Goal: Check status: Verify the current state of an ongoing process or item

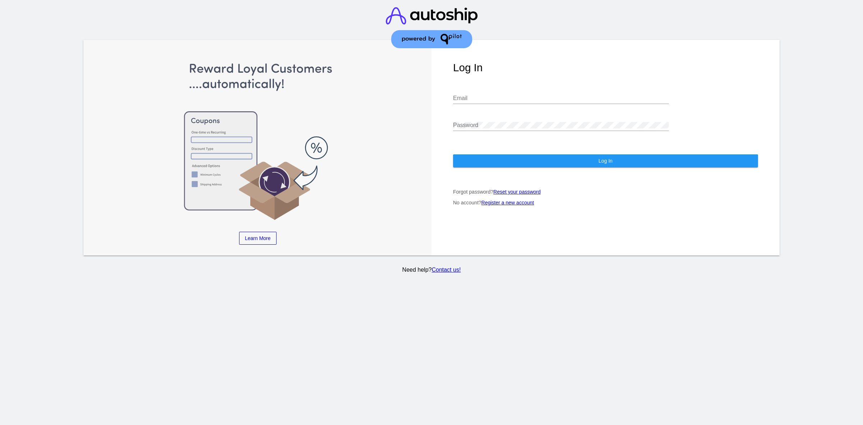
click at [479, 88] on div "Email" at bounding box center [561, 96] width 216 height 16
click at [479, 95] on input "Email" at bounding box center [561, 98] width 216 height 6
type input "[PERSON_NAME][EMAIL_ADDRESS][DOMAIN_NAME]"
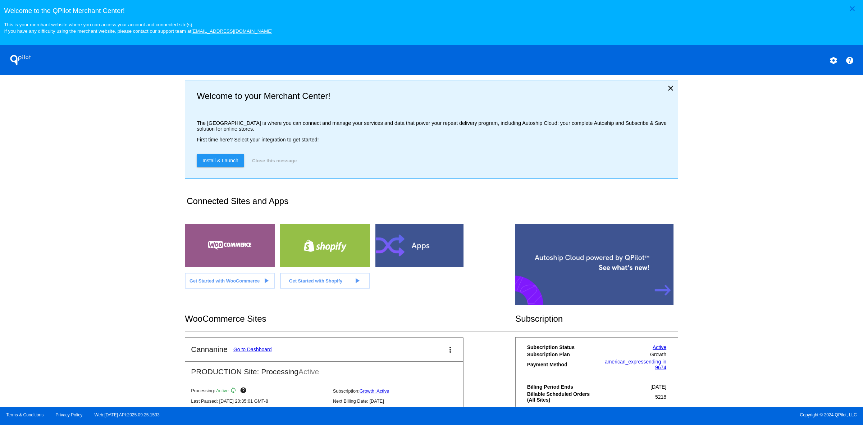
click at [255, 352] on link "Go to Dashboard" at bounding box center [252, 349] width 38 height 6
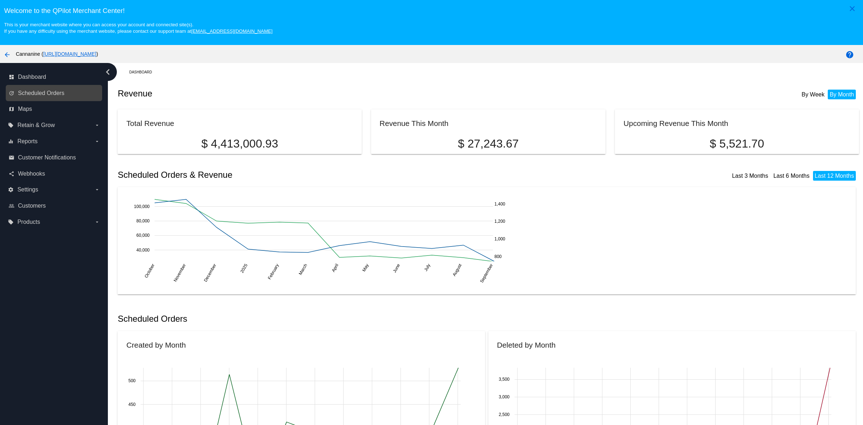
click at [33, 91] on link "update Scheduled Orders" at bounding box center [54, 93] width 91 height 12
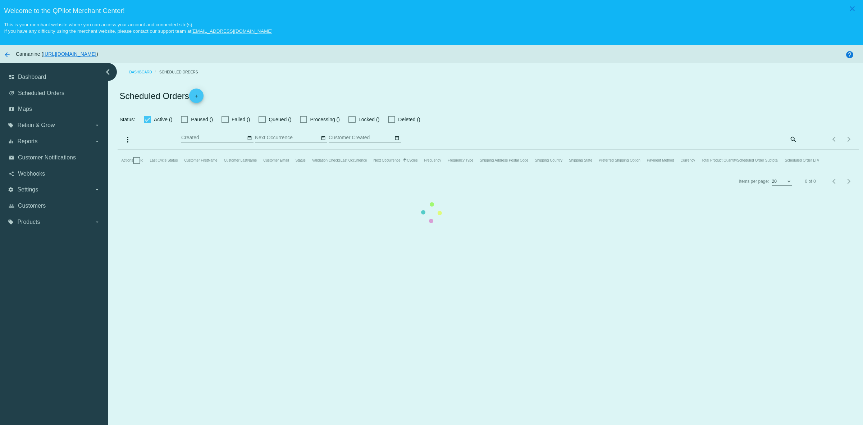
click at [785, 150] on mat-table "Actions Id Last Cycle Status Customer FirstName Customer LastName Customer Emai…" at bounding box center [488, 161] width 741 height 22
